Goal: Task Accomplishment & Management: Use online tool/utility

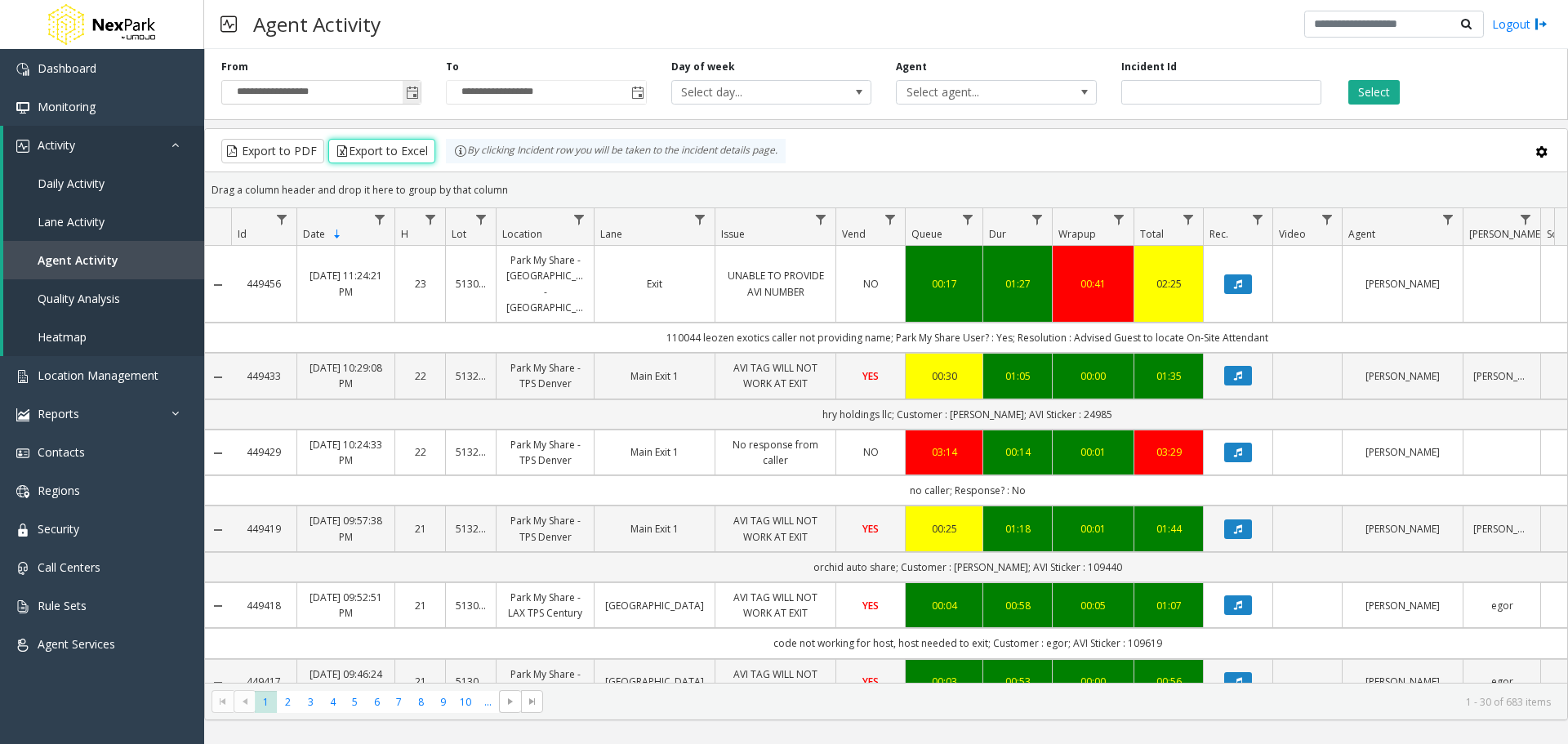
click at [410, 85] on span "Toggle popup" at bounding box center [411, 93] width 18 height 27
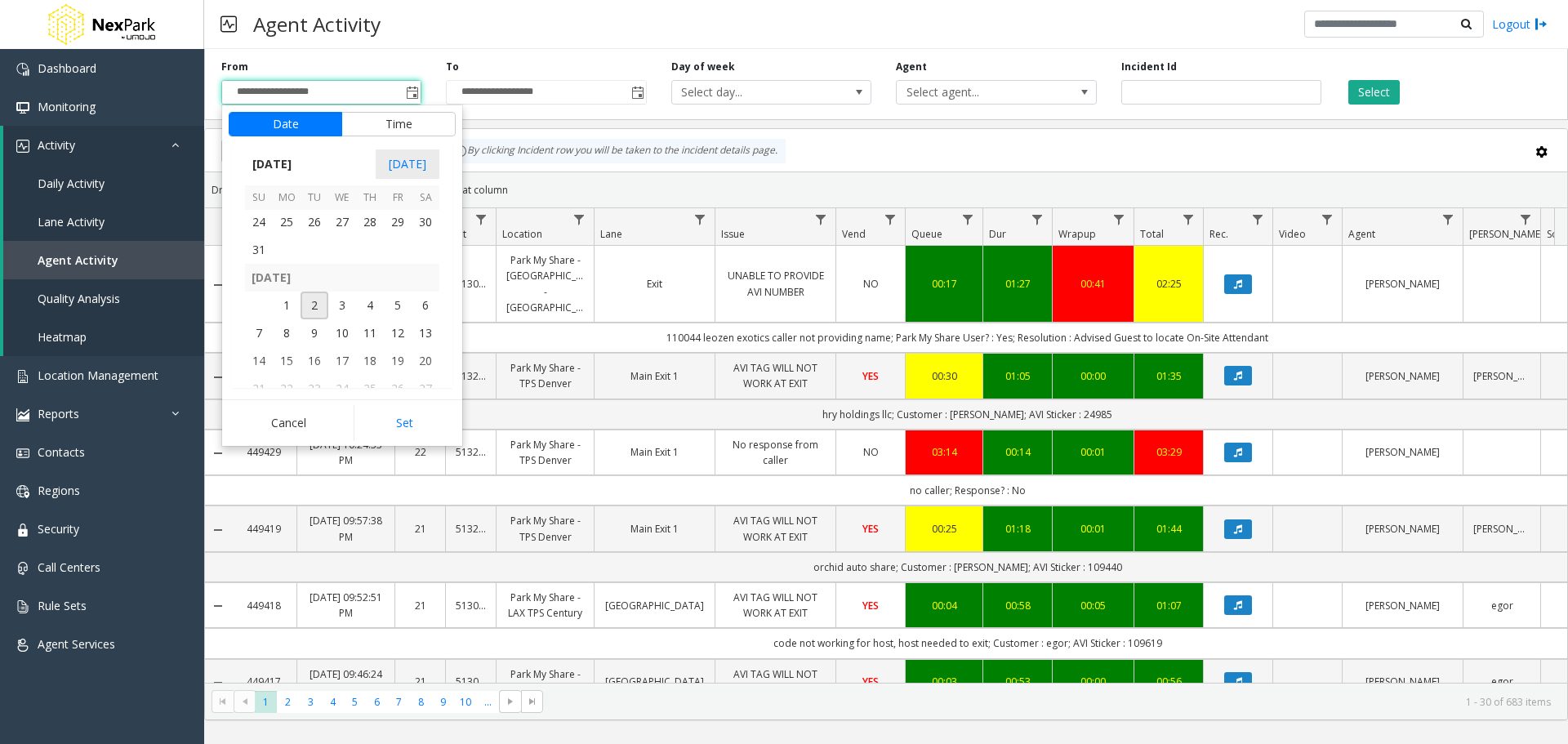
scroll to position [293095, 0]
click at [286, 300] on span "25" at bounding box center [286, 304] width 28 height 28
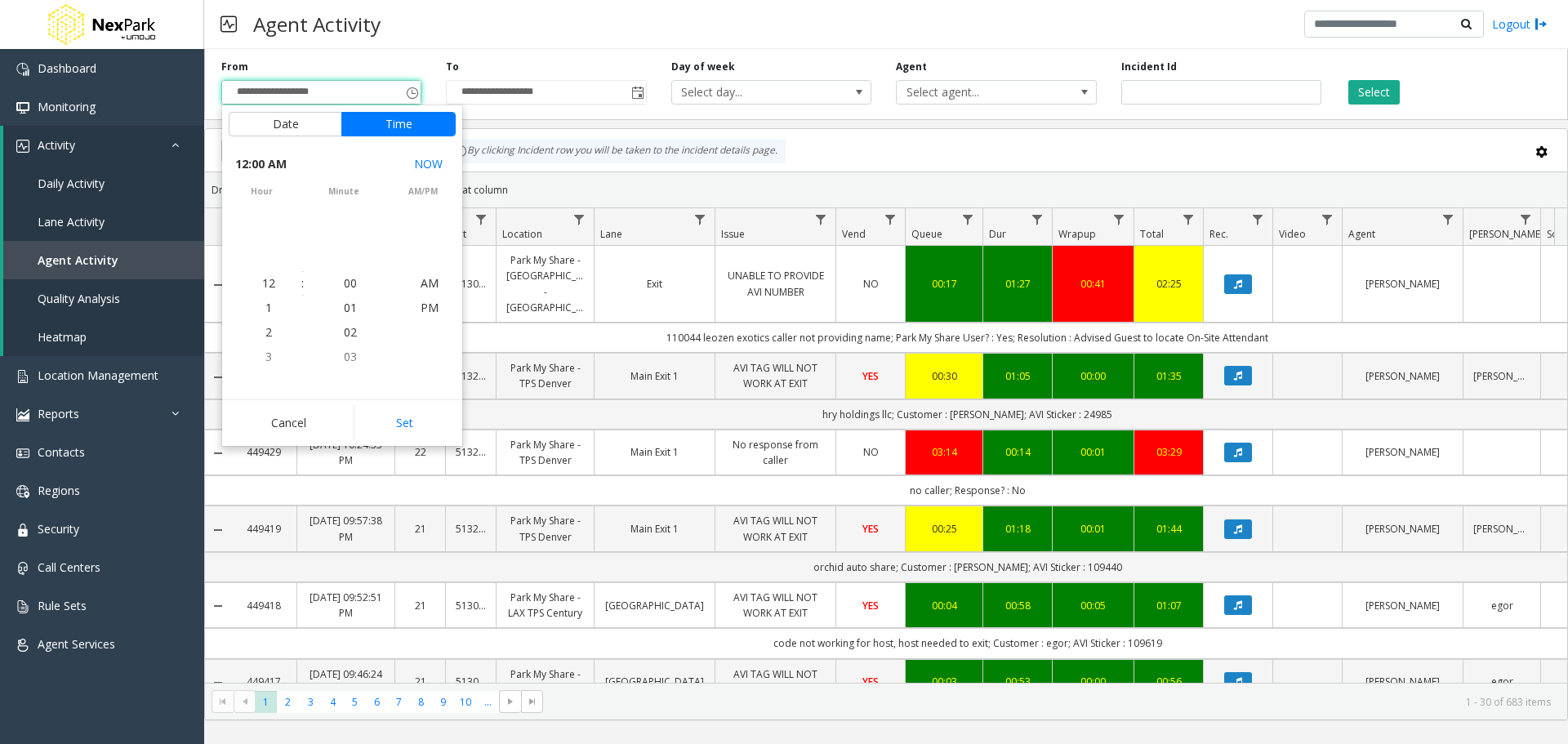
scroll to position [293065, 0]
click at [401, 420] on button "Set" at bounding box center [405, 423] width 102 height 36
type input "**********"
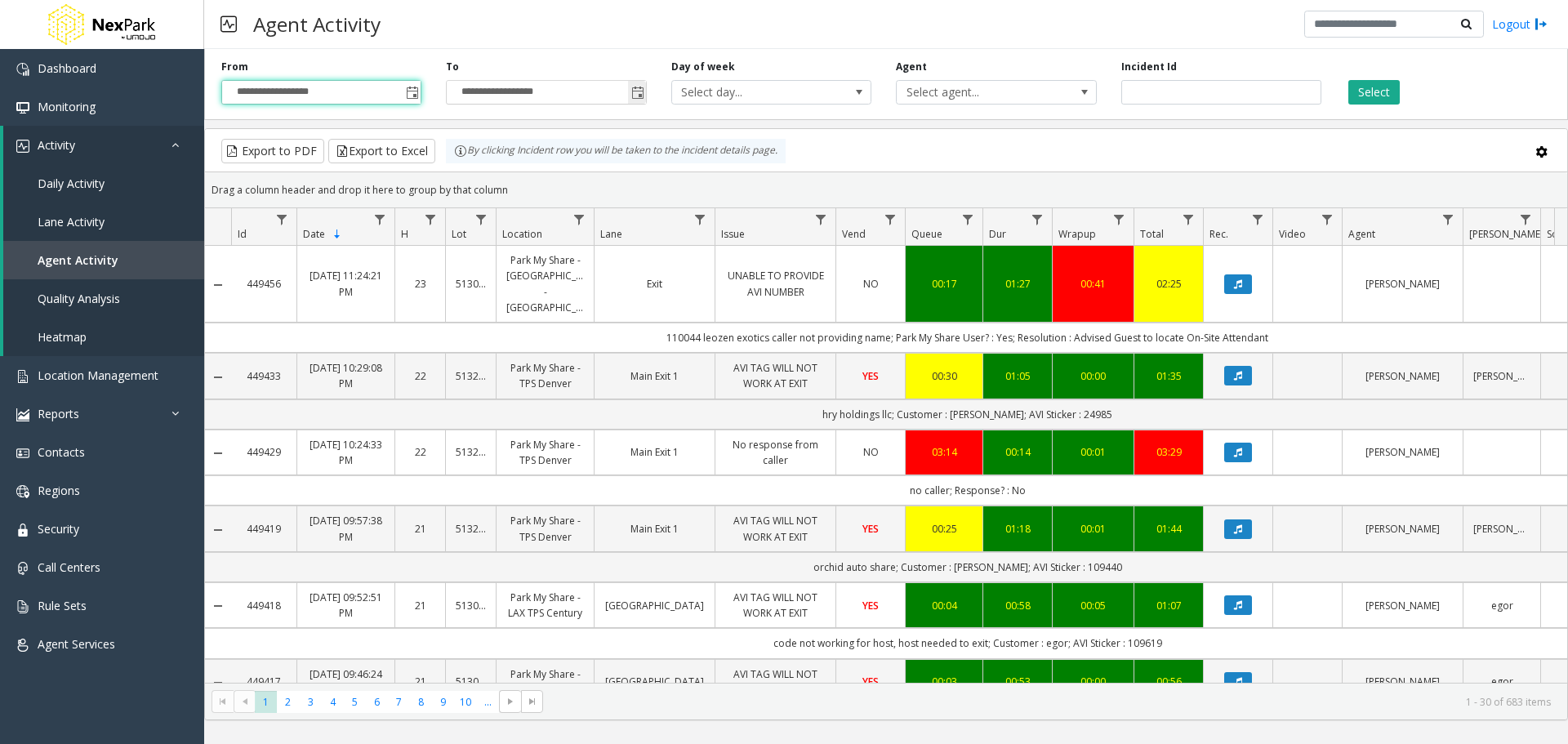
click at [503, 84] on input "**********" at bounding box center [545, 92] width 198 height 23
click at [636, 91] on span "Toggle popup" at bounding box center [638, 93] width 13 height 13
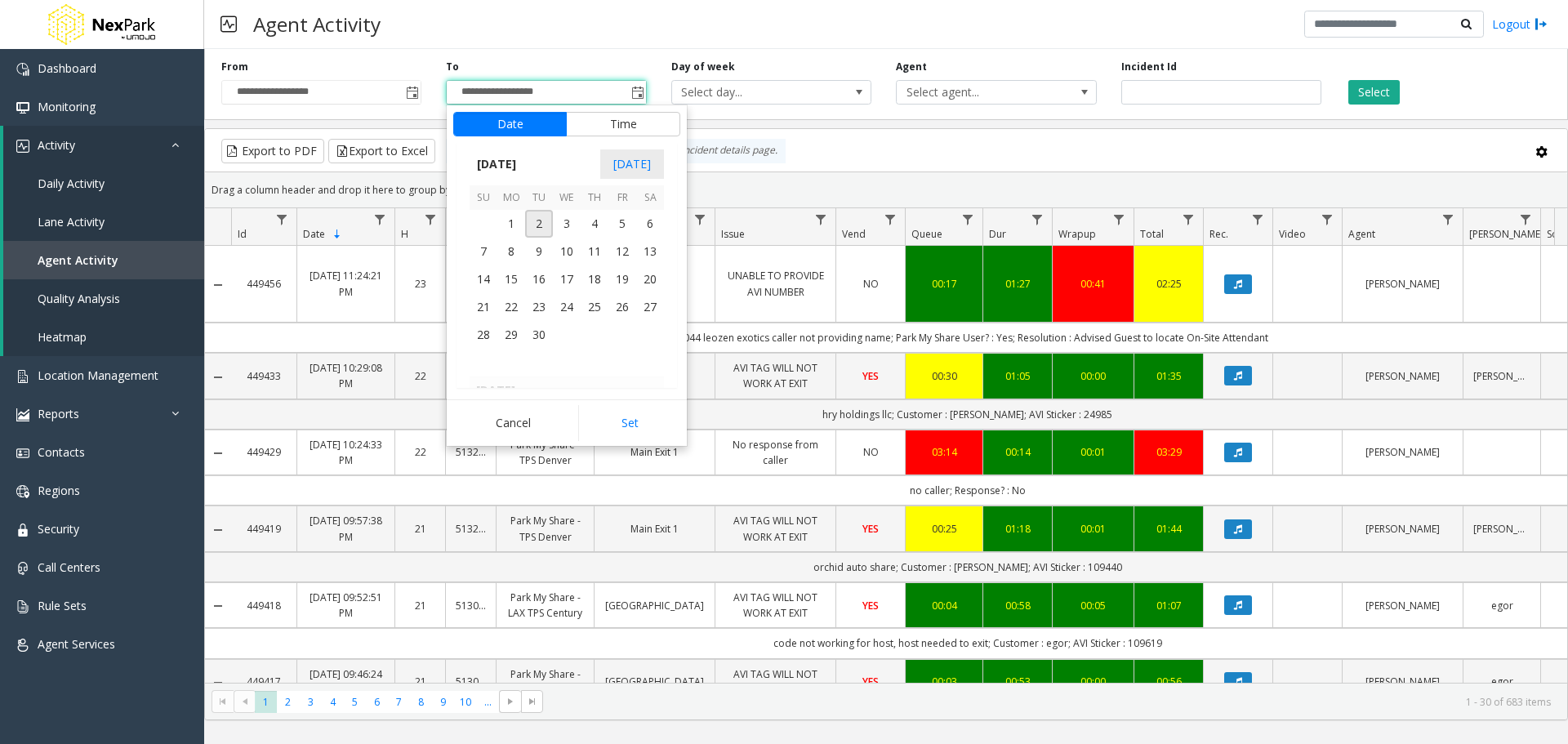
scroll to position [293177, 0]
click at [485, 246] on span "31" at bounding box center [483, 250] width 28 height 28
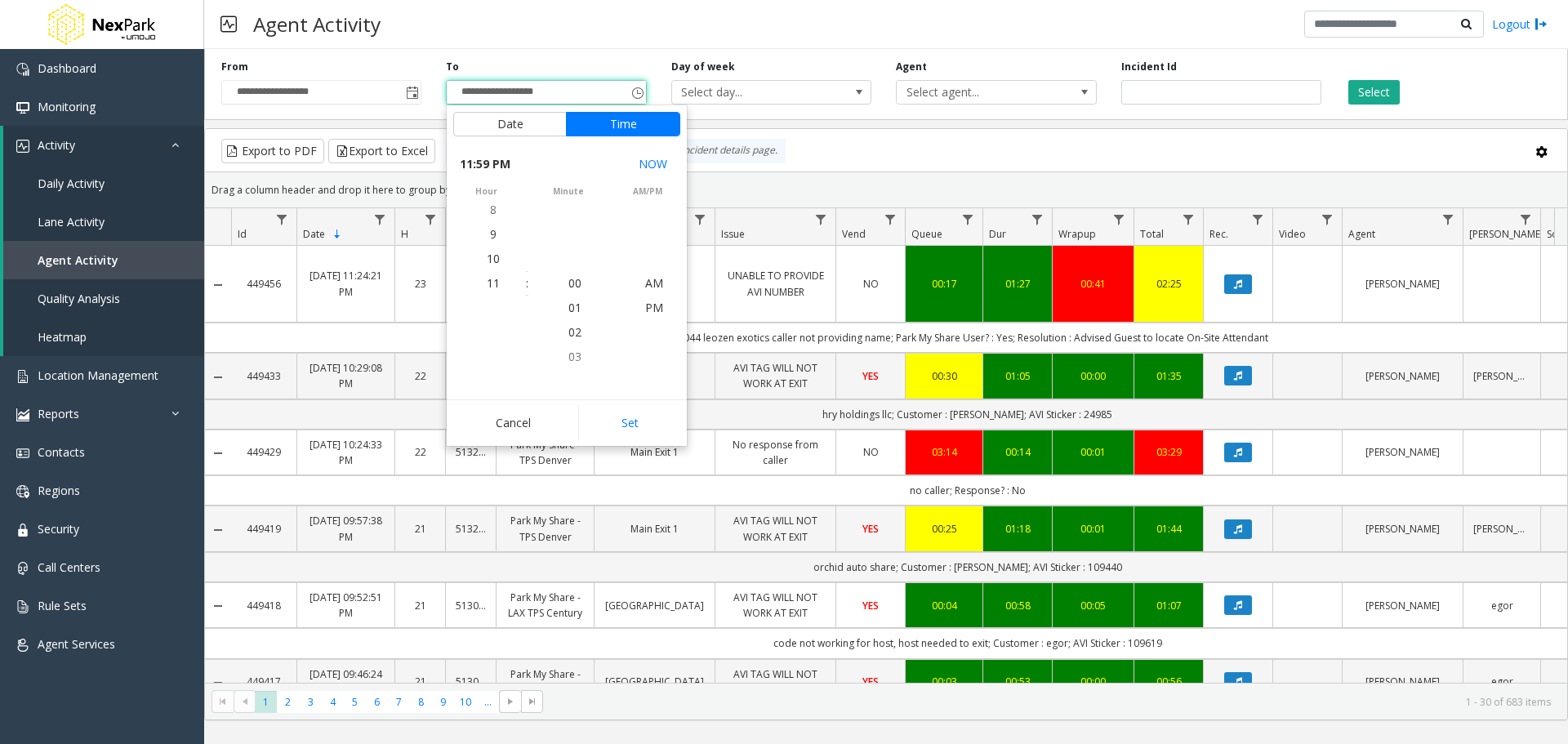
scroll to position [25, 0]
click at [607, 409] on button "Set" at bounding box center [630, 423] width 102 height 36
type input "**********"
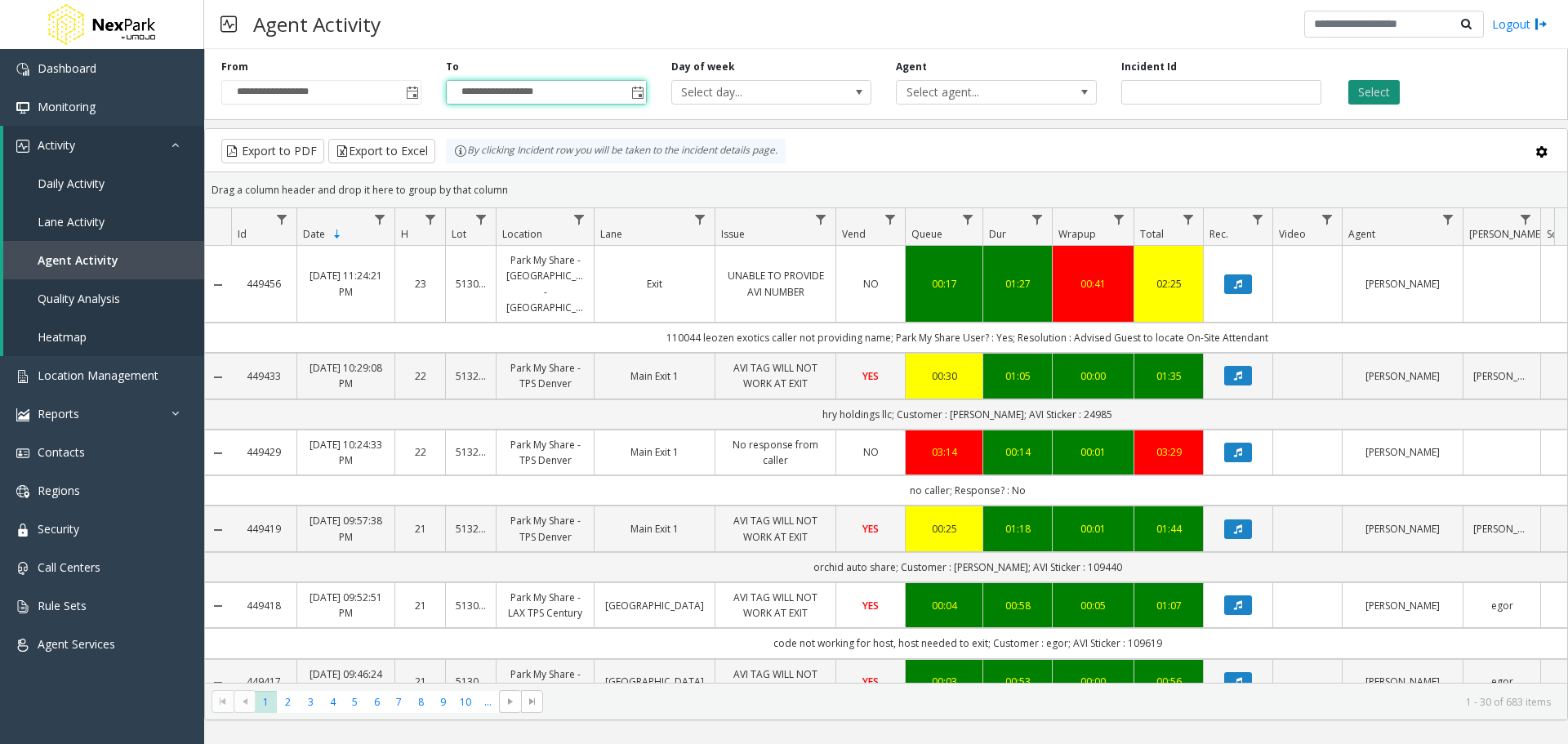
click at [1390, 88] on button "Select" at bounding box center [1374, 92] width 51 height 25
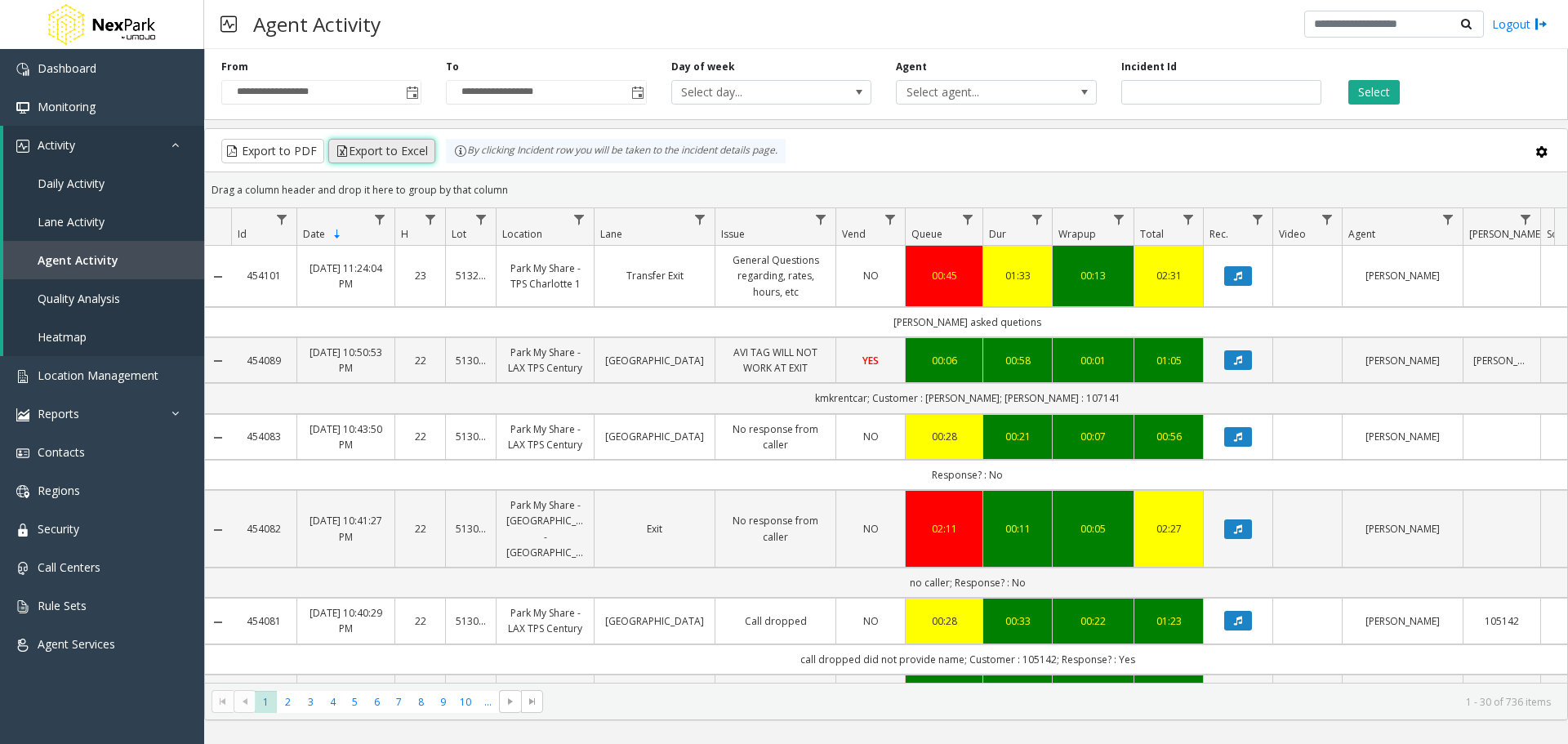
click at [379, 147] on button "Export to Excel" at bounding box center [381, 151] width 107 height 25
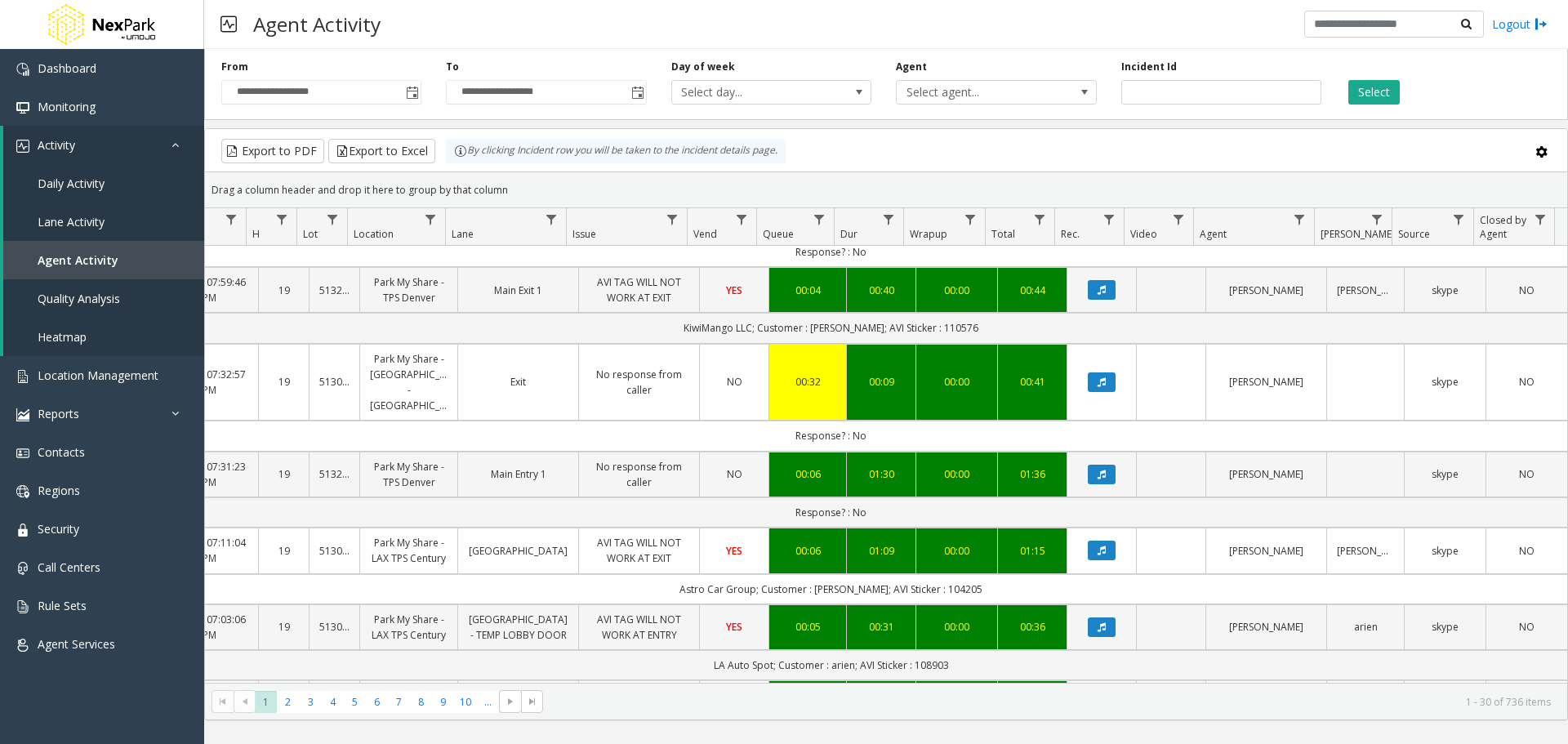
scroll to position [1389, 149]
